Goal: Task Accomplishment & Management: Manage account settings

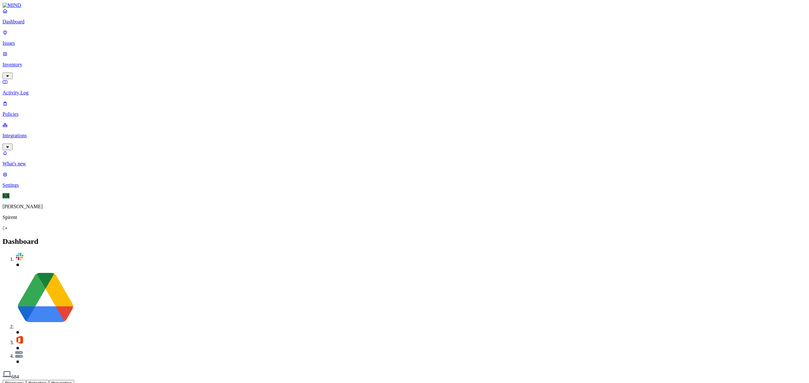
click at [21, 40] on p "Issues" at bounding box center [405, 43] width 804 height 6
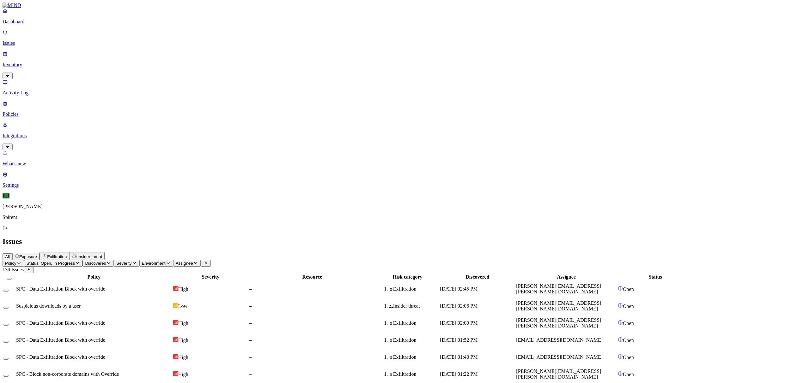
click at [102, 255] on span "Insider threat" at bounding box center [89, 257] width 25 height 5
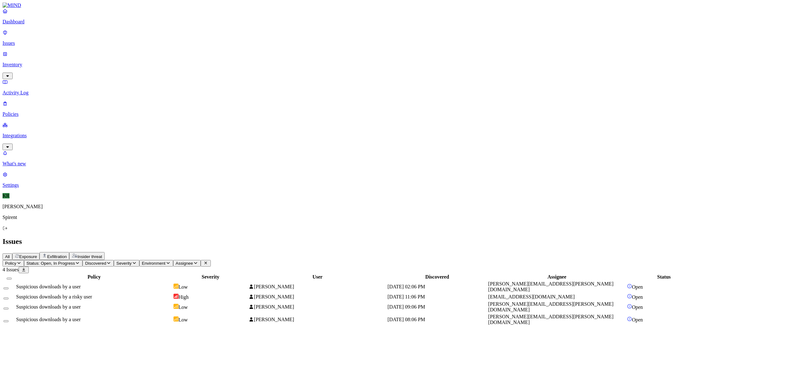
click at [248, 284] on div "Low" at bounding box center [210, 287] width 74 height 6
click at [248, 294] on div "High" at bounding box center [210, 297] width 74 height 6
click at [248, 304] on div "Low" at bounding box center [210, 307] width 74 height 6
click at [248, 317] on div "Low" at bounding box center [210, 320] width 74 height 6
click at [12, 278] on button "Select all" at bounding box center [9, 279] width 5 height 2
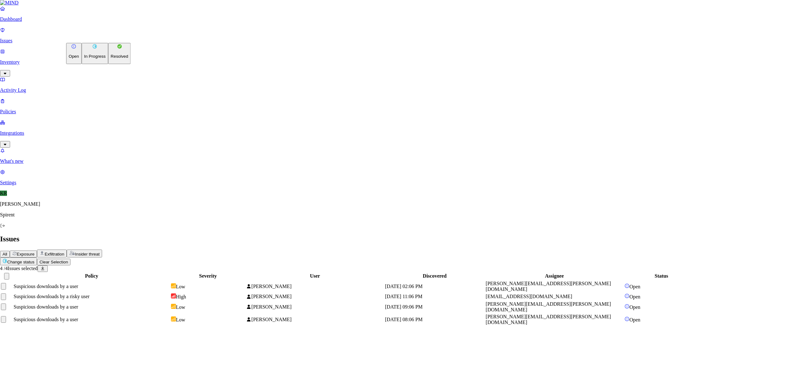
click at [88, 37] on html "Dashboard Issues Inventory Activity Log Policies Integrations What's new 1 Sett…" at bounding box center [404, 166] width 809 height 332
click at [111, 59] on p "Resolved" at bounding box center [120, 56] width 18 height 5
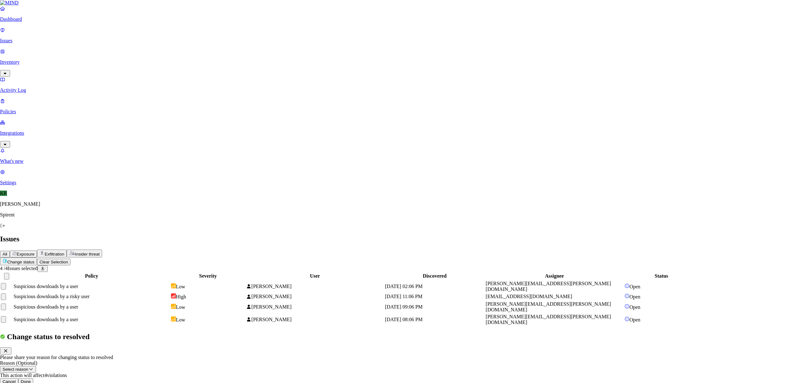
click at [33, 379] on button "Done" at bounding box center [25, 382] width 15 height 7
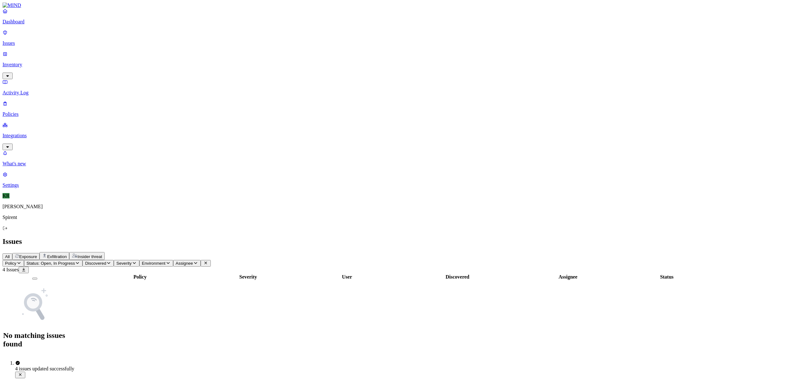
click at [37, 255] on span "Exposure" at bounding box center [28, 257] width 18 height 5
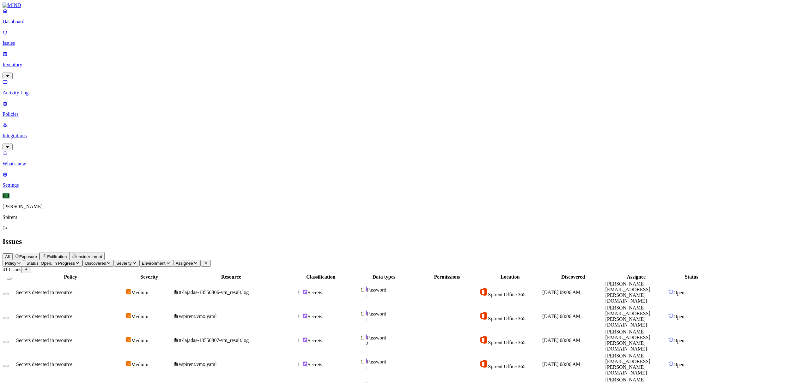
click at [12, 278] on button "Select all" at bounding box center [9, 279] width 5 height 2
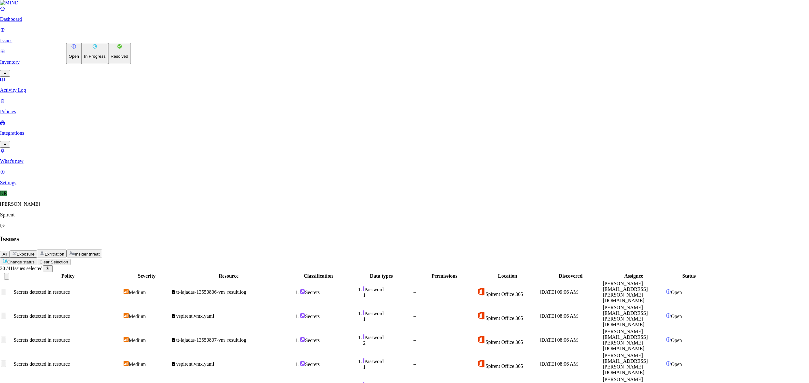
click at [108, 64] on button "Resolved" at bounding box center [119, 53] width 23 height 21
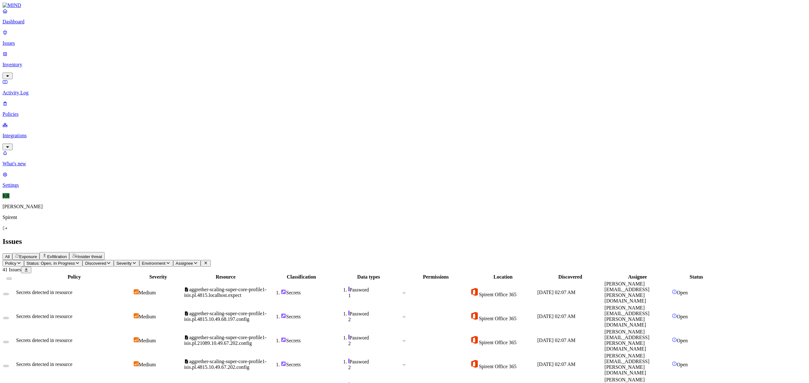
click at [12, 278] on button "Select all" at bounding box center [9, 279] width 5 height 2
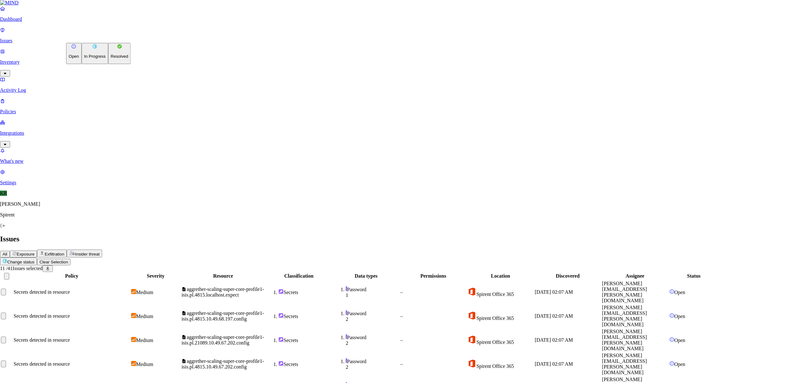
click at [93, 36] on html "Dashboard Issues Inventory Activity Log Policies Integrations What's new 1 Sett…" at bounding box center [404, 286] width 809 height 572
click at [111, 59] on p "Resolved" at bounding box center [120, 56] width 18 height 5
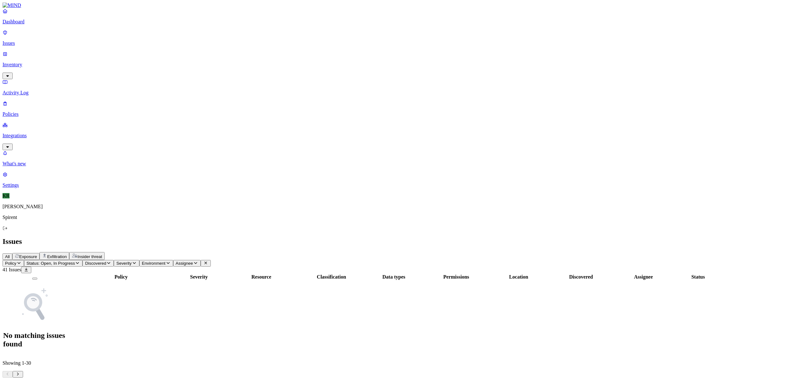
click at [67, 255] on span "Exfiltration" at bounding box center [57, 257] width 20 height 5
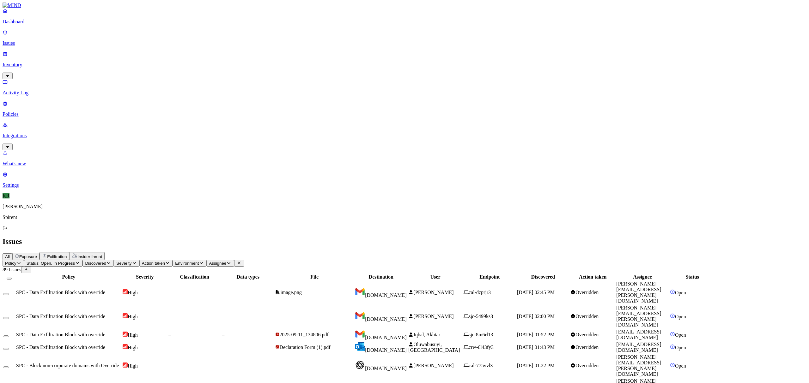
click at [569, 290] on div "[DATE] 02:45 PM" at bounding box center [543, 293] width 52 height 6
